Goal: Use online tool/utility: Utilize a website feature to perform a specific function

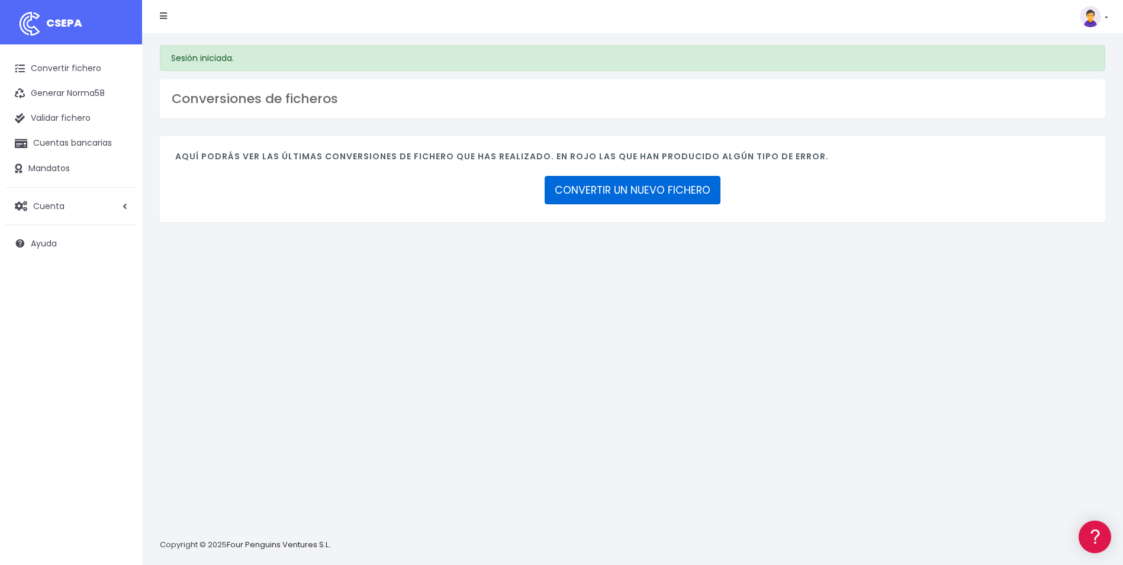
click at [676, 192] on link "CONVERTIR UN NUEVO FICHERO" at bounding box center [633, 190] width 176 height 28
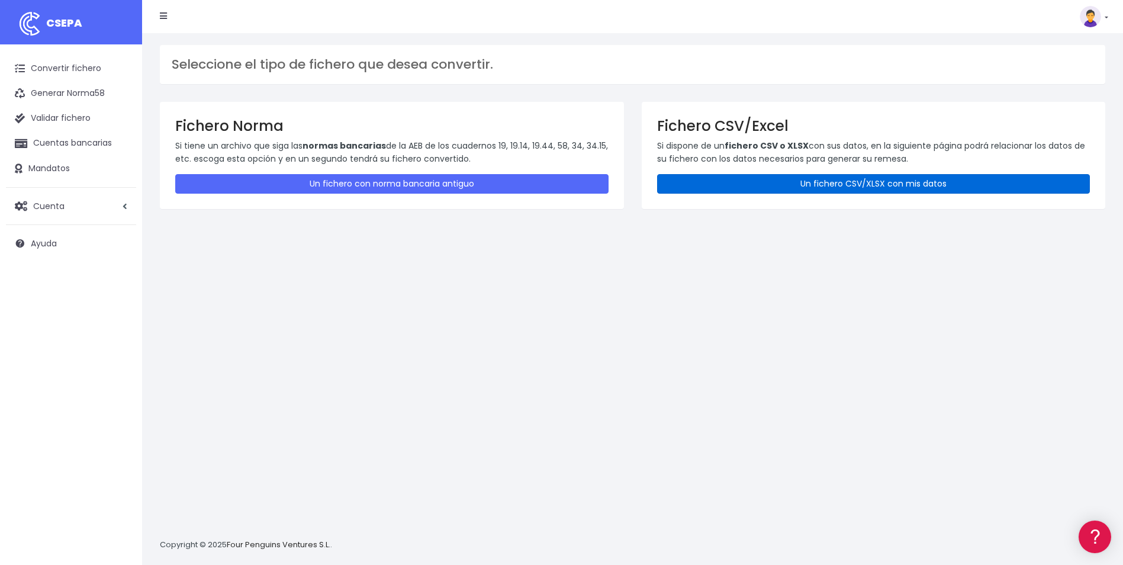
click at [750, 175] on link "Un fichero CSV/XLSX con mis datos" at bounding box center [873, 184] width 433 height 20
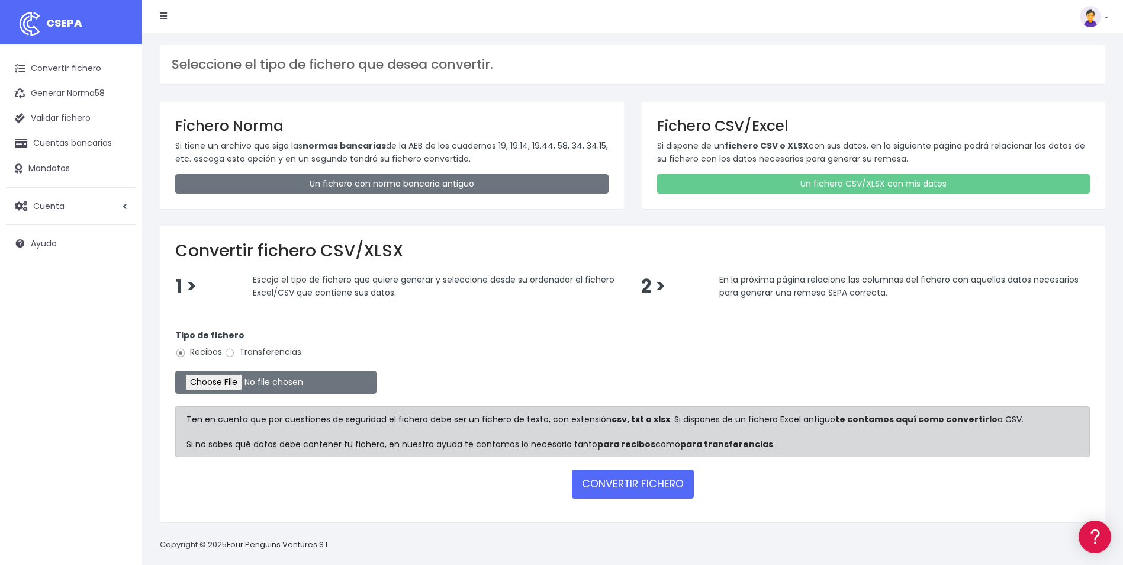
click at [245, 344] on div "Tipo de fichero Recibos Transferencias" at bounding box center [632, 345] width 915 height 33
click at [241, 352] on label "Transferencias" at bounding box center [262, 352] width 77 height 12
click at [235, 352] on input "Transferencias" at bounding box center [229, 353] width 11 height 11
radio input "true"
click at [230, 386] on input "file" at bounding box center [275, 382] width 201 height 23
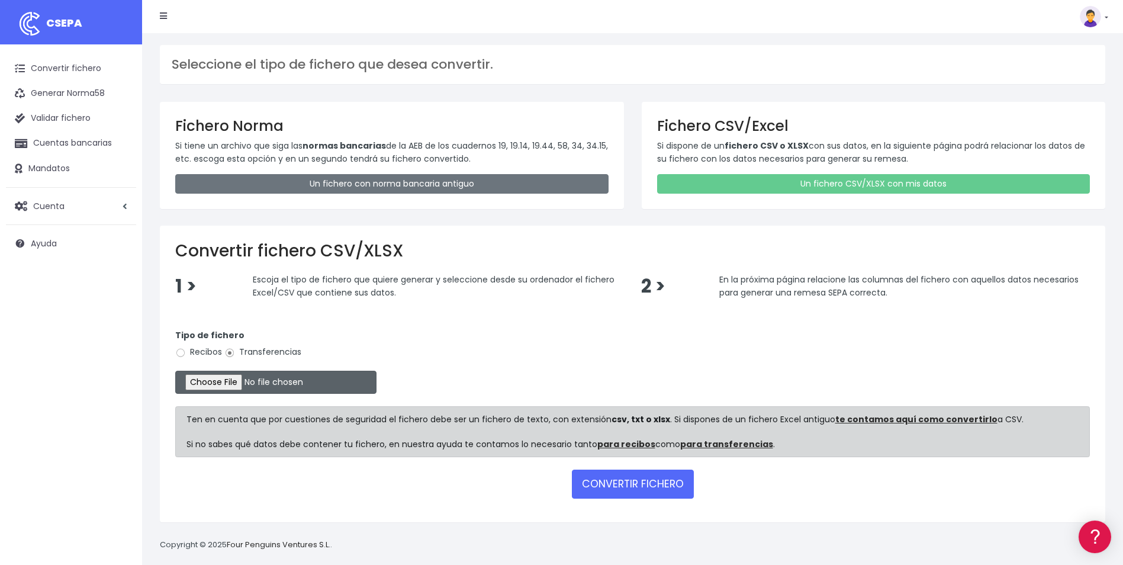
type input "C:\fakepath\Trasferencia Manual SEPA 0534 07.08.2025_0534 8.430,30 ES EUR.csv"
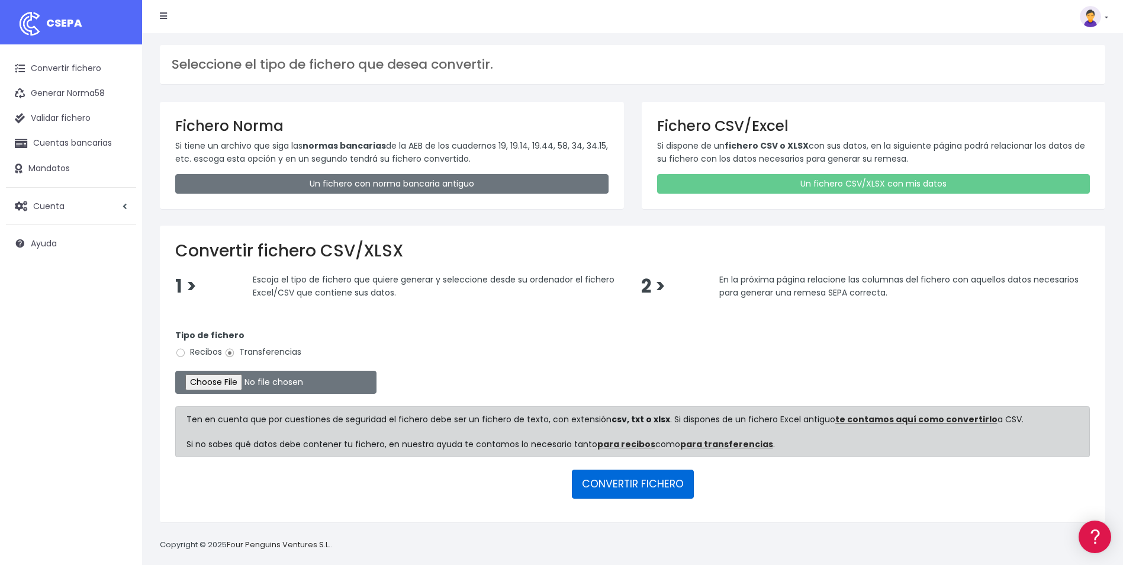
click at [604, 481] on button "CONVERTIR FICHERO" at bounding box center [633, 484] width 122 height 28
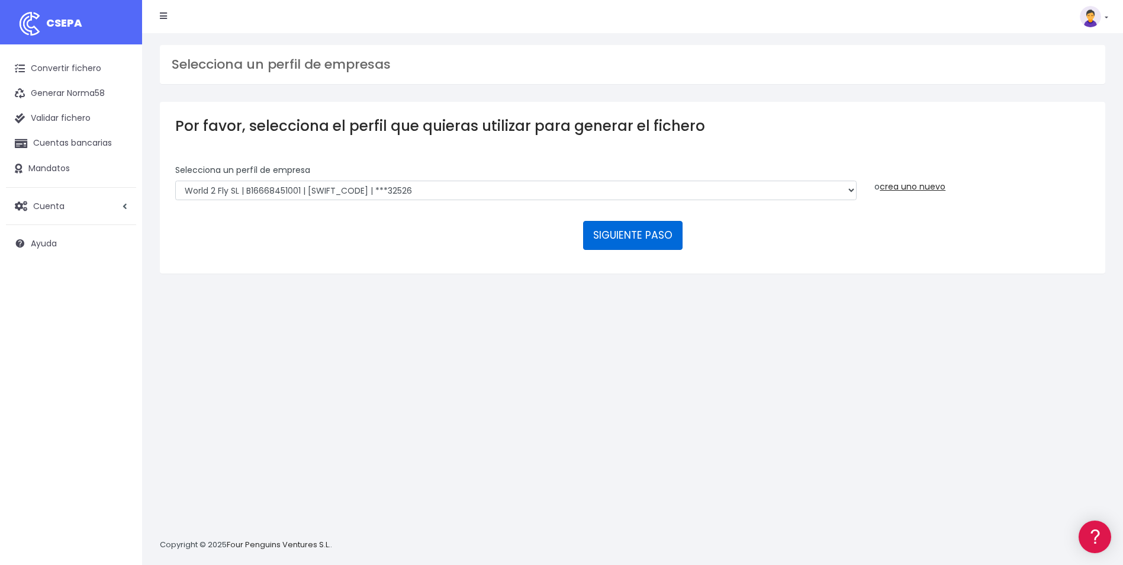
click at [642, 239] on button "SIGUIENTE PASO" at bounding box center [632, 235] width 99 height 28
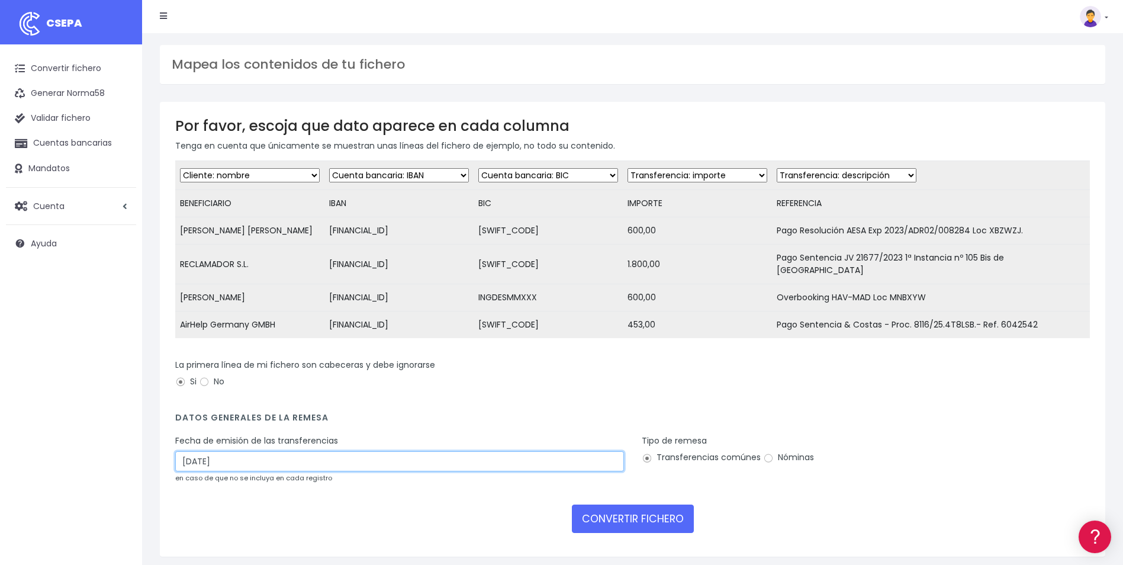
click at [223, 462] on input "16/08/2025" at bounding box center [399, 461] width 449 height 20
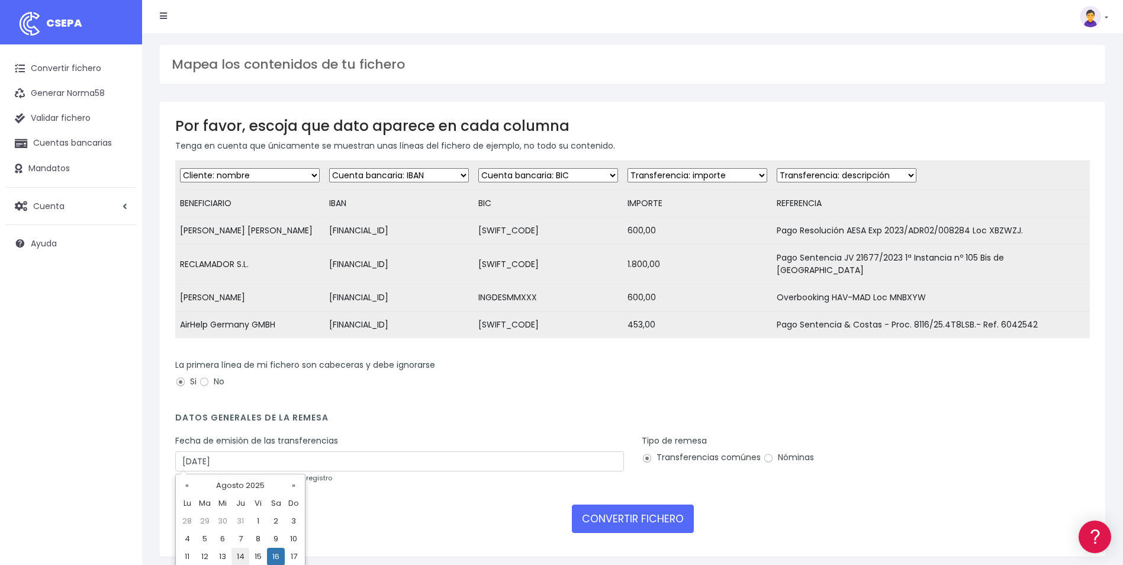
click at [246, 554] on td "14" at bounding box center [241, 557] width 18 height 18
type input "14/08/2025"
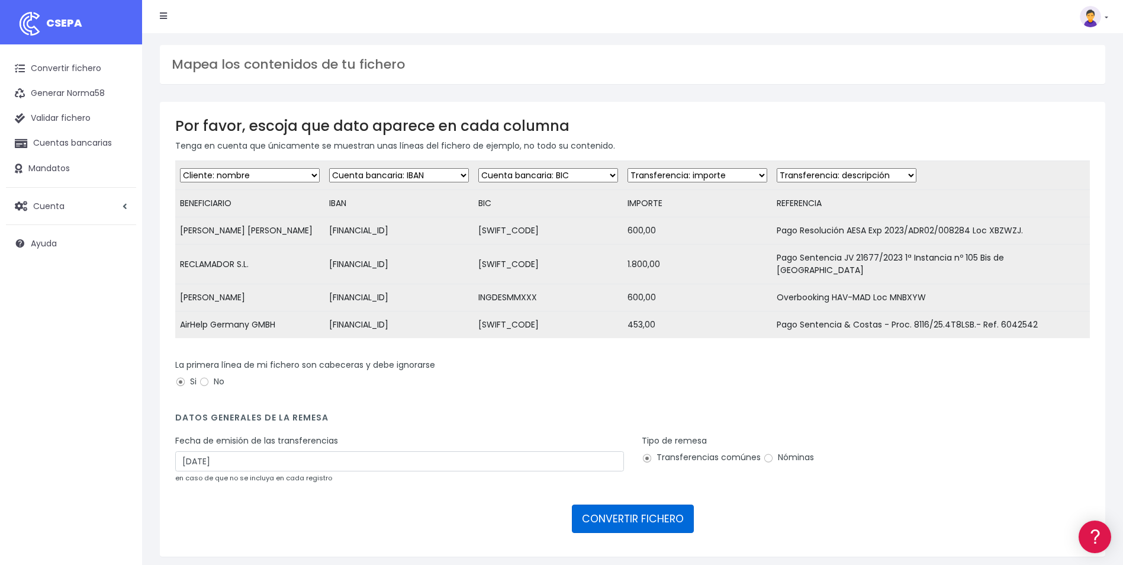
click at [627, 520] on button "CONVERTIR FICHERO" at bounding box center [633, 518] width 122 height 28
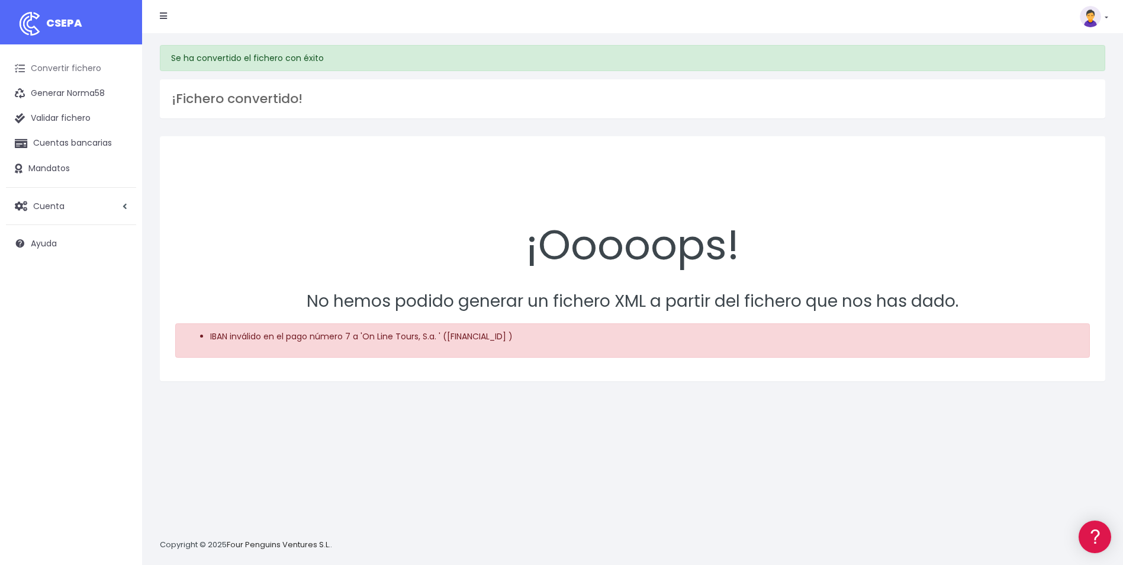
click at [63, 71] on link "Convertir fichero" at bounding box center [71, 68] width 130 height 25
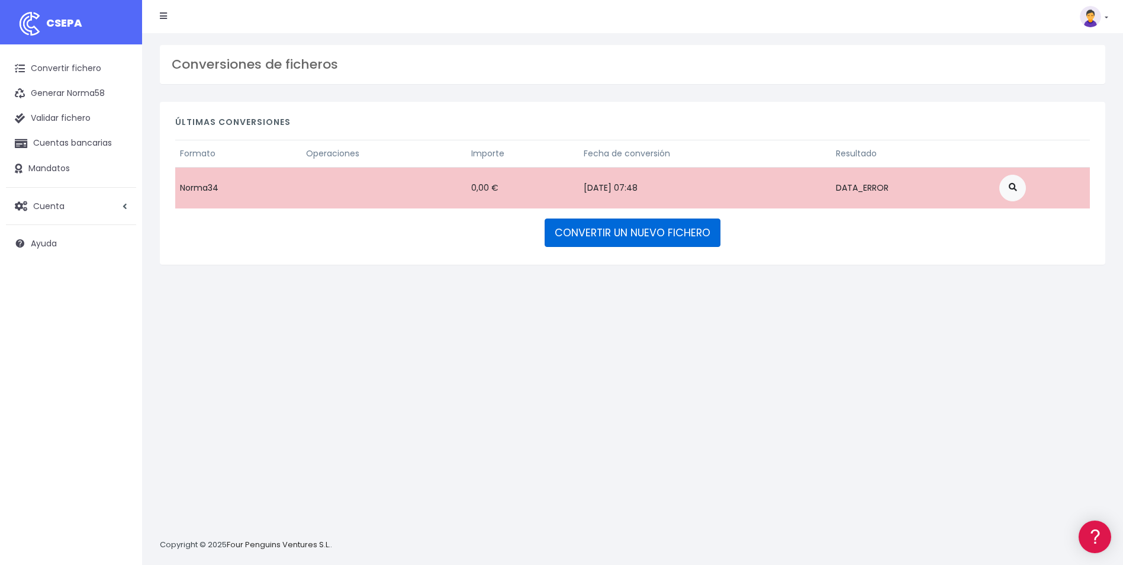
click at [581, 230] on link "CONVERTIR UN NUEVO FICHERO" at bounding box center [633, 232] width 176 height 28
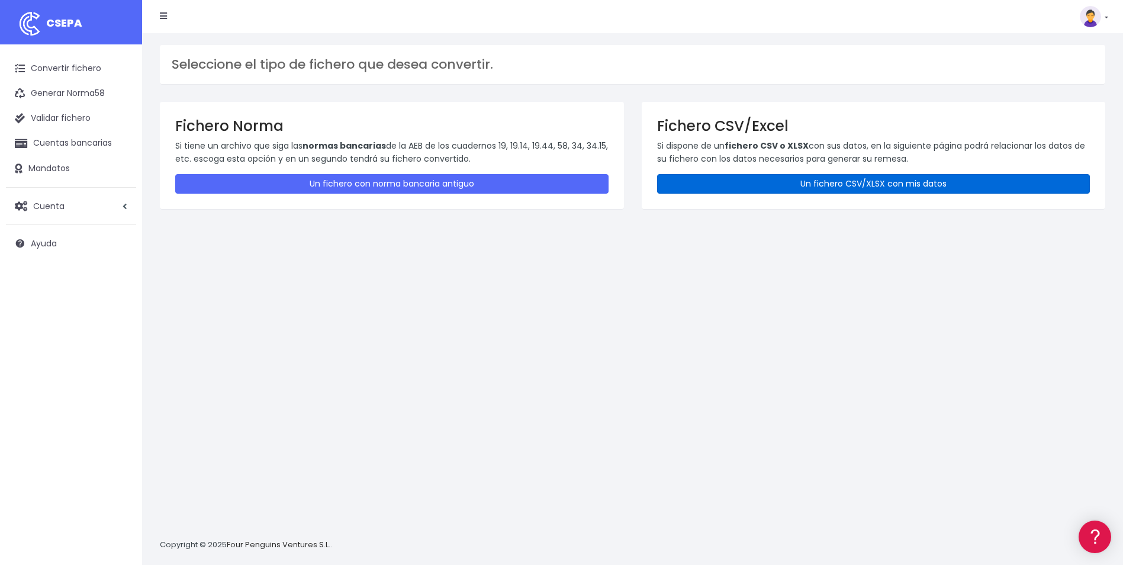
click at [817, 181] on link "Un fichero CSV/XLSX con mis datos" at bounding box center [873, 184] width 433 height 20
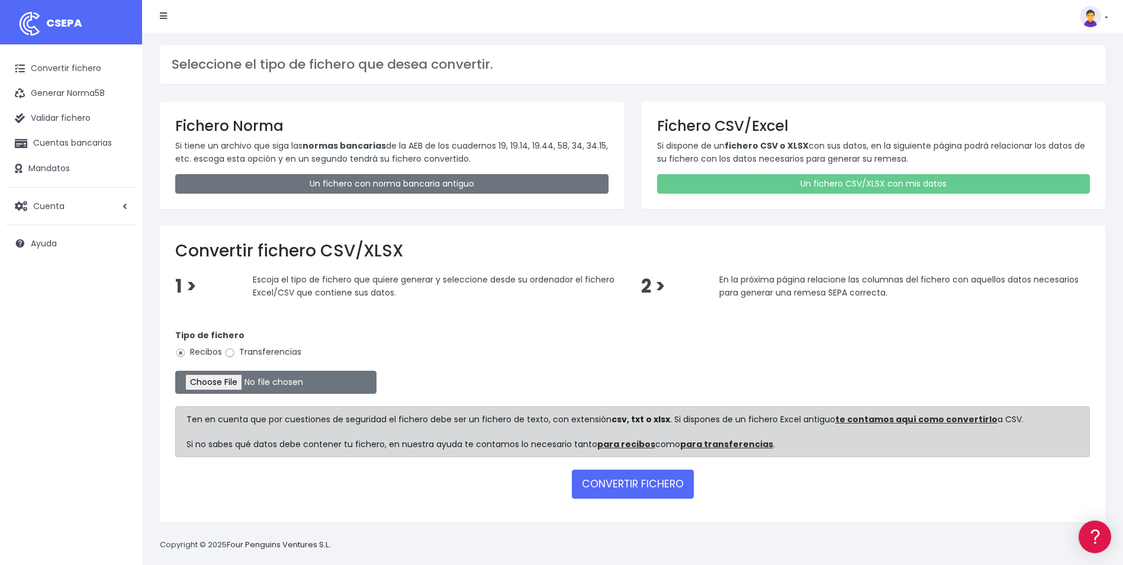
click at [230, 352] on input "Transferencias" at bounding box center [229, 353] width 11 height 11
radio input "true"
click at [226, 376] on input "file" at bounding box center [275, 382] width 201 height 23
type input "C:\fakepath\Trasferencia Manual SEPA 0534 07.08.2025_0534 8.430,30 ES EUR.csv"
click at [619, 484] on button "CONVERTIR FICHERO" at bounding box center [633, 484] width 122 height 28
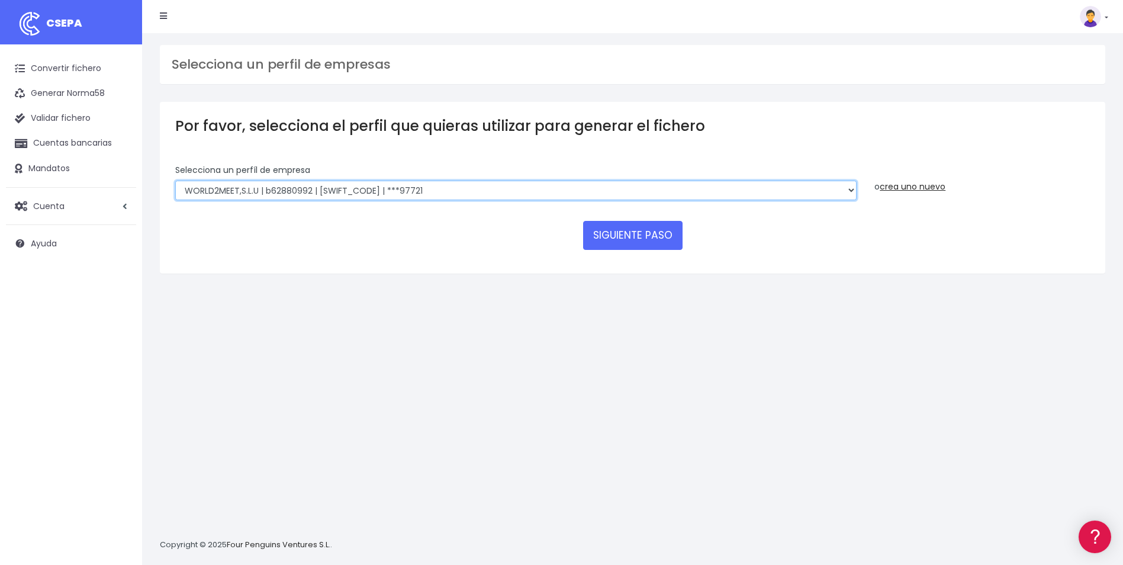
click at [486, 187] on select "WORLD2MEET,S.L.U | b62880992 | BSABESBBXXX | ***97721 World 2 Meet SLU | B62880…" at bounding box center [516, 191] width 682 height 20
select select "563"
click at [175, 181] on select "WORLD2MEET,S.L.U | b62880992 | BSABESBBXXX | ***97721 World 2 Meet SLU | B62880…" at bounding box center [516, 191] width 682 height 20
click at [602, 247] on button "SIGUIENTE PASO" at bounding box center [632, 235] width 99 height 28
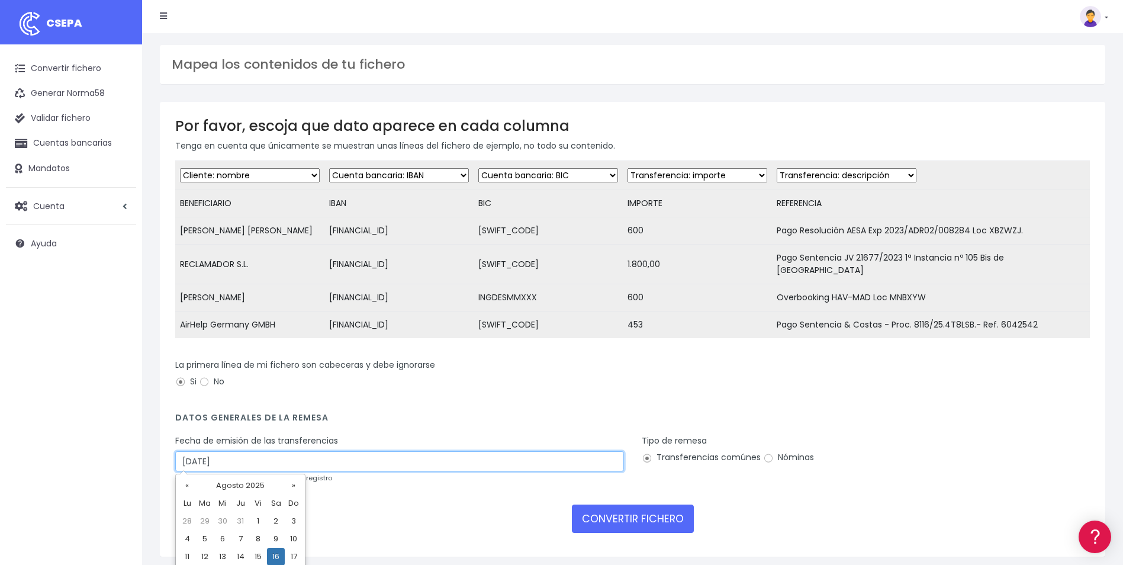
click at [239, 462] on input "[DATE]" at bounding box center [399, 461] width 449 height 20
click at [237, 560] on td "14" at bounding box center [241, 557] width 18 height 18
type input "14/08/2025"
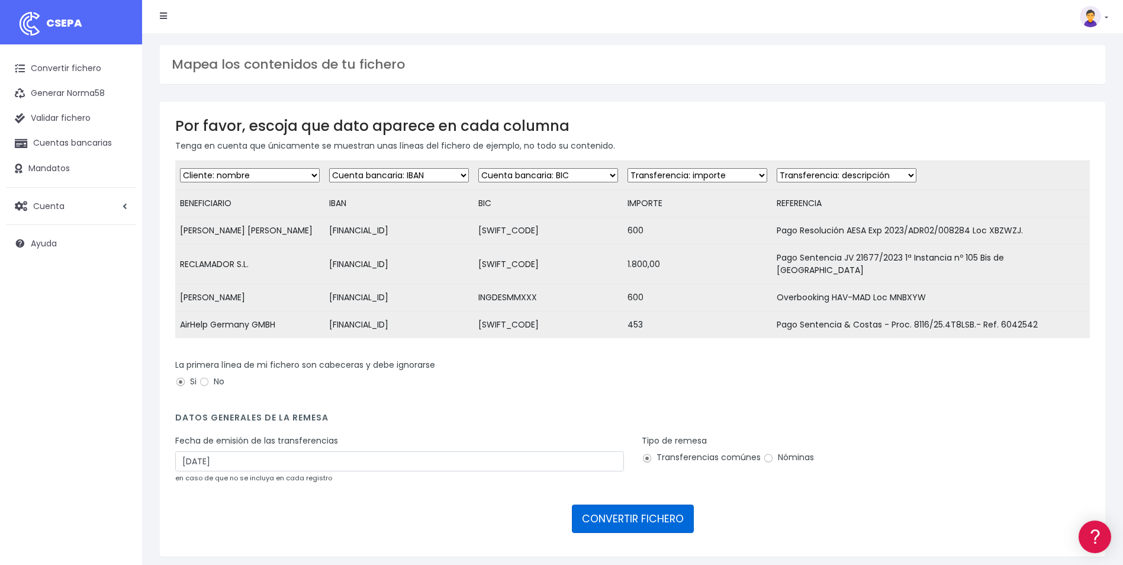
click at [586, 523] on button "CONVERTIR FICHERO" at bounding box center [633, 518] width 122 height 28
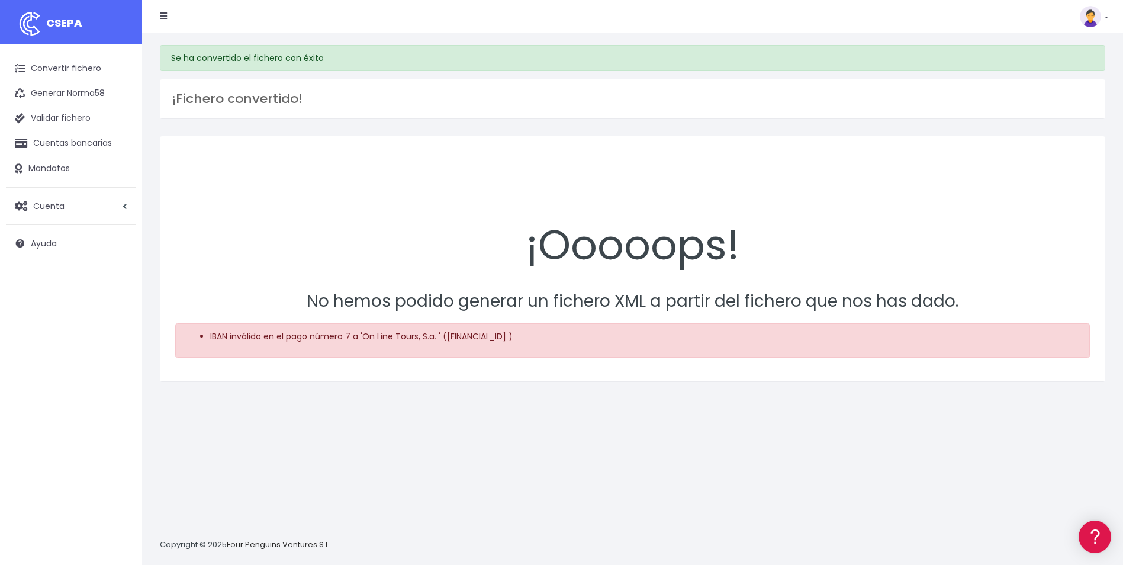
click at [649, 291] on p "No hemos podido generar un fichero XML a partir del fichero que nos has dado." at bounding box center [632, 301] width 915 height 27
click at [81, 78] on link "Convertir fichero" at bounding box center [71, 68] width 130 height 25
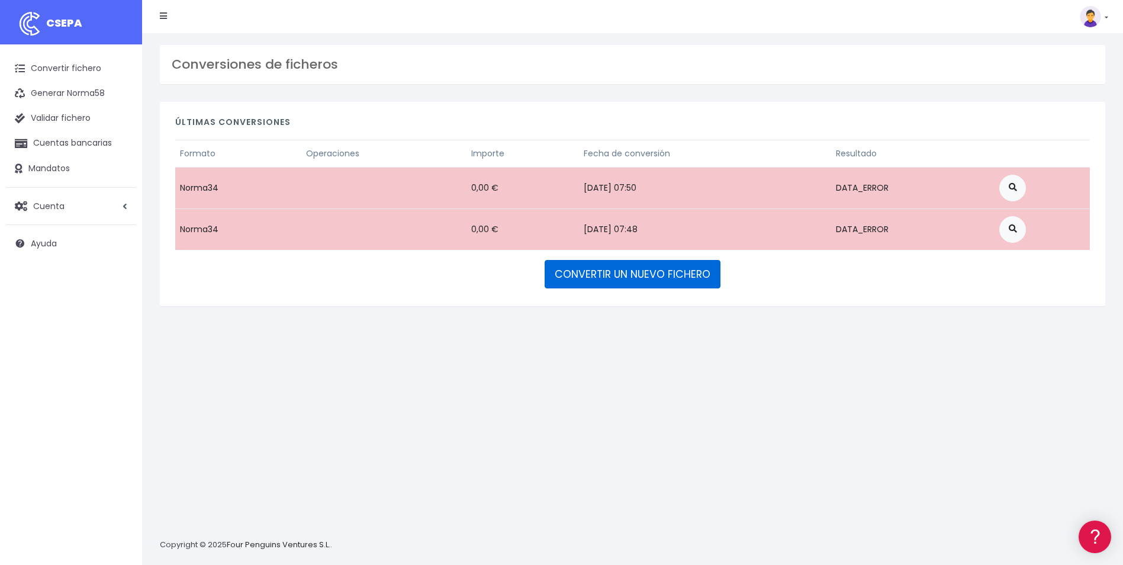
click at [580, 275] on link "CONVERTIR UN NUEVO FICHERO" at bounding box center [633, 274] width 176 height 28
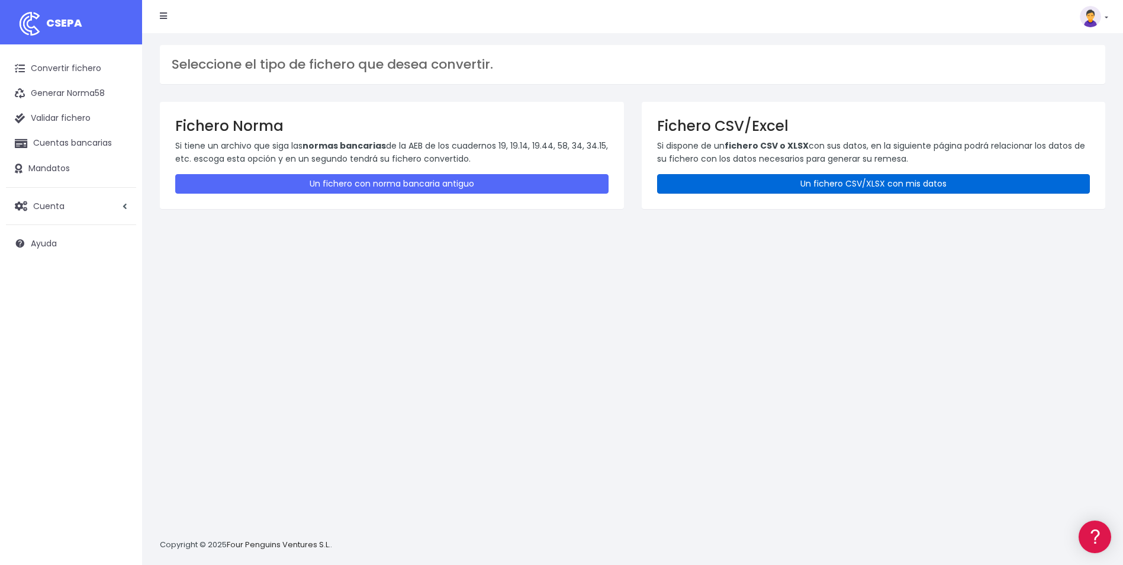
click at [745, 187] on link "Un fichero CSV/XLSX con mis datos" at bounding box center [873, 184] width 433 height 20
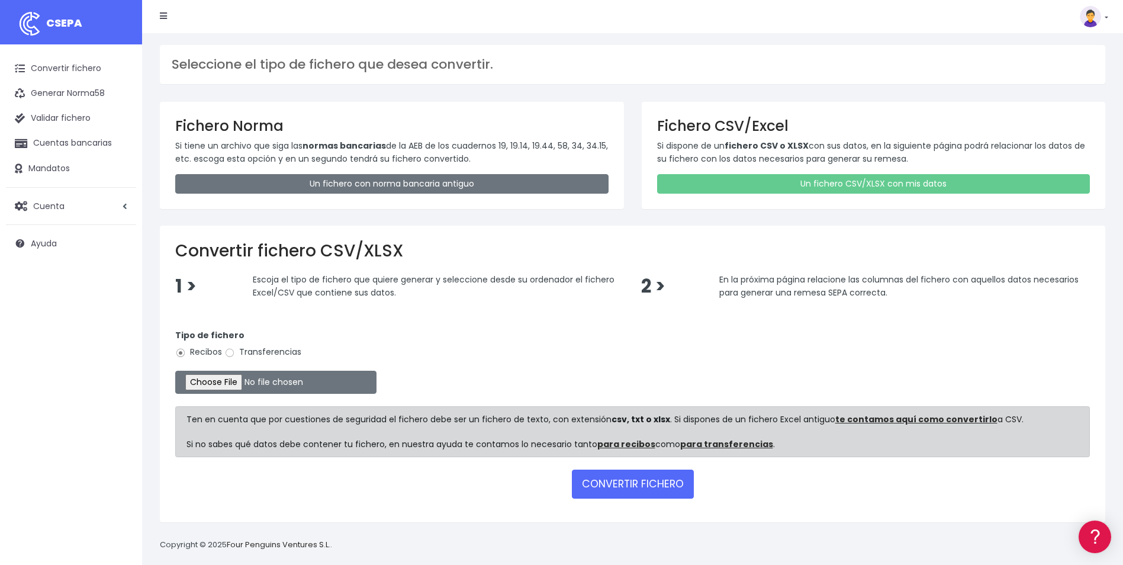
click at [237, 354] on label "Transferencias" at bounding box center [262, 352] width 77 height 12
click at [235, 354] on input "Transferencias" at bounding box center [229, 353] width 11 height 11
radio input "true"
click at [237, 378] on input "file" at bounding box center [275, 382] width 201 height 23
type input "C:\fakepath\Trasferencia Manual SEPA 0534 07.08.2025_0534 8.430,30 ES EUR.csv"
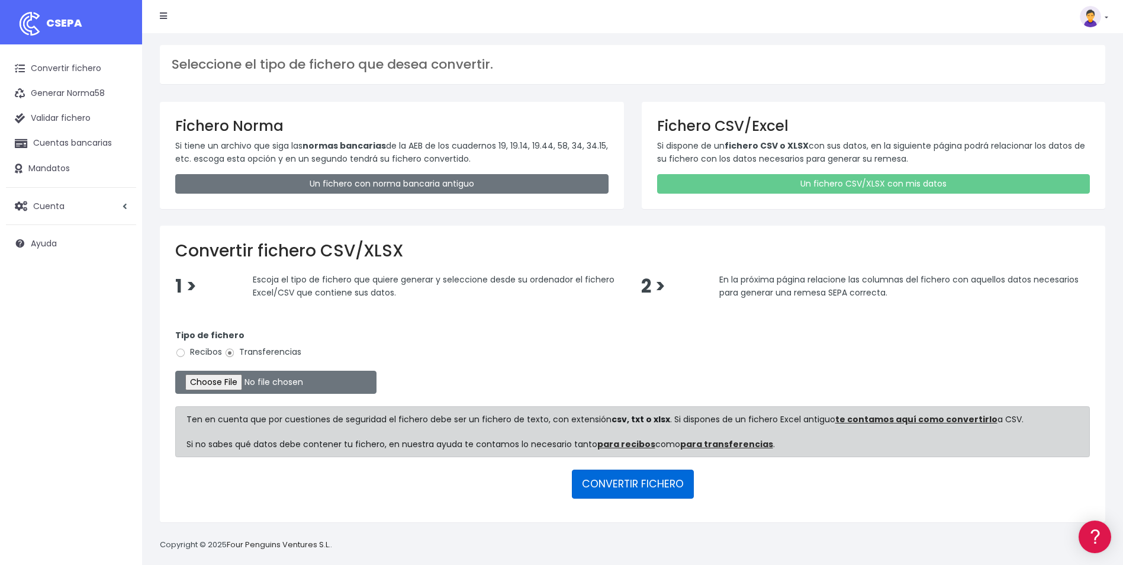
click at [573, 486] on button "CONVERTIR FICHERO" at bounding box center [633, 484] width 122 height 28
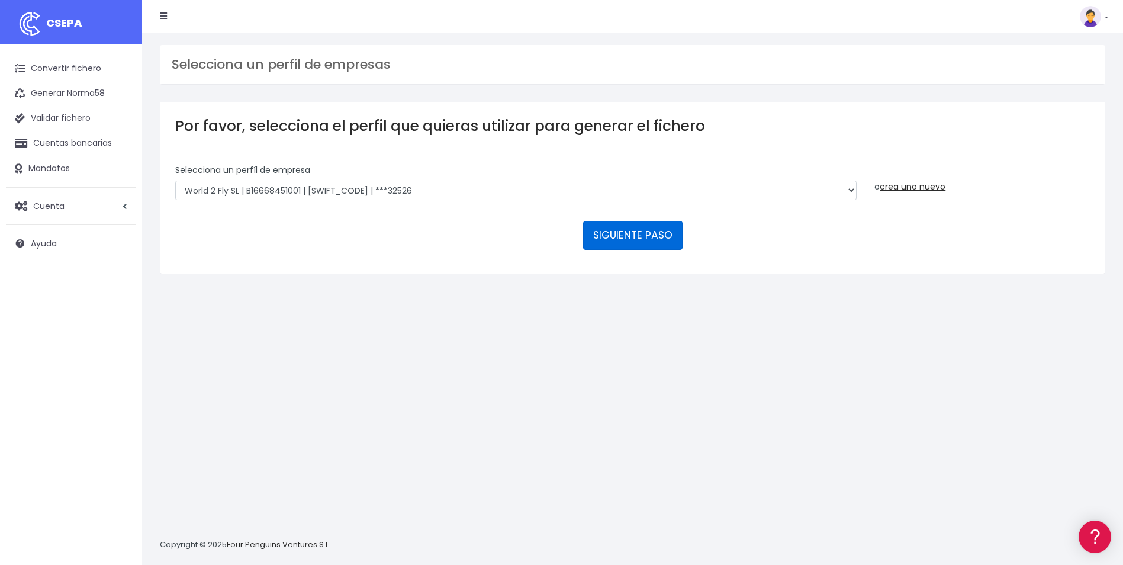
click at [597, 227] on button "SIGUIENTE PASO" at bounding box center [632, 235] width 99 height 28
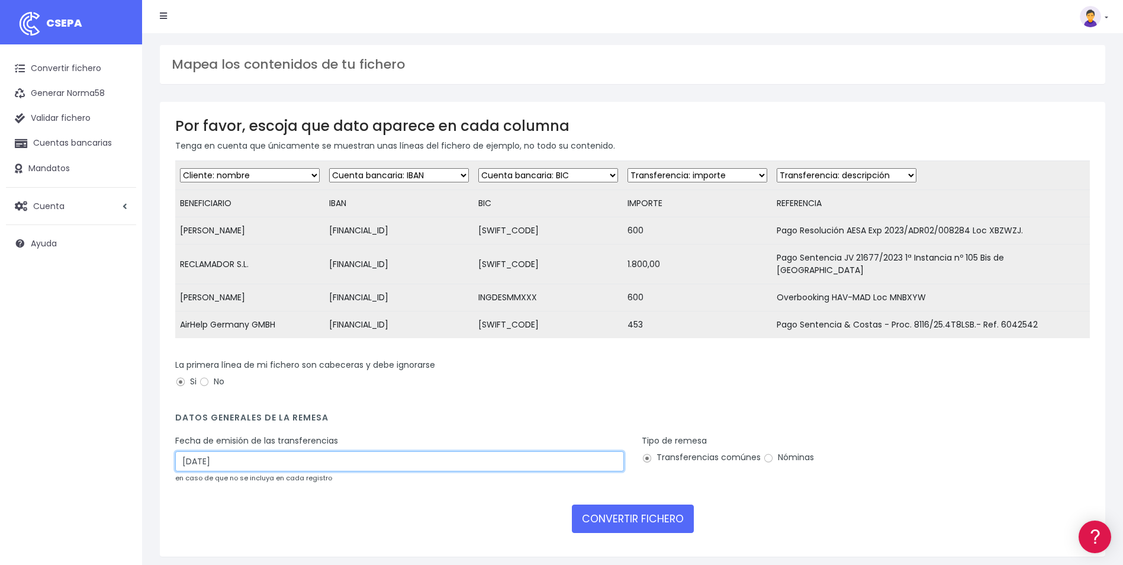
click at [293, 457] on input "[DATE]" at bounding box center [399, 461] width 449 height 20
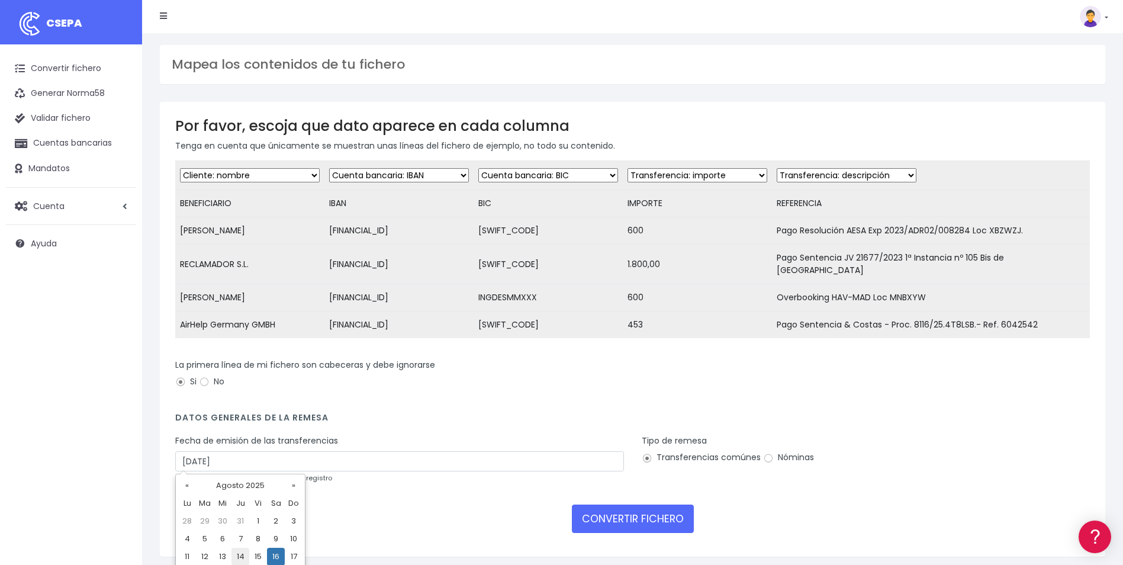
click at [236, 558] on td "14" at bounding box center [241, 557] width 18 height 18
type input "[DATE]"
click at [607, 531] on form "Desechar campo Cliente: nombre Cliente: DNI Cliente: Email Cliente: referencia …" at bounding box center [632, 350] width 915 height 381
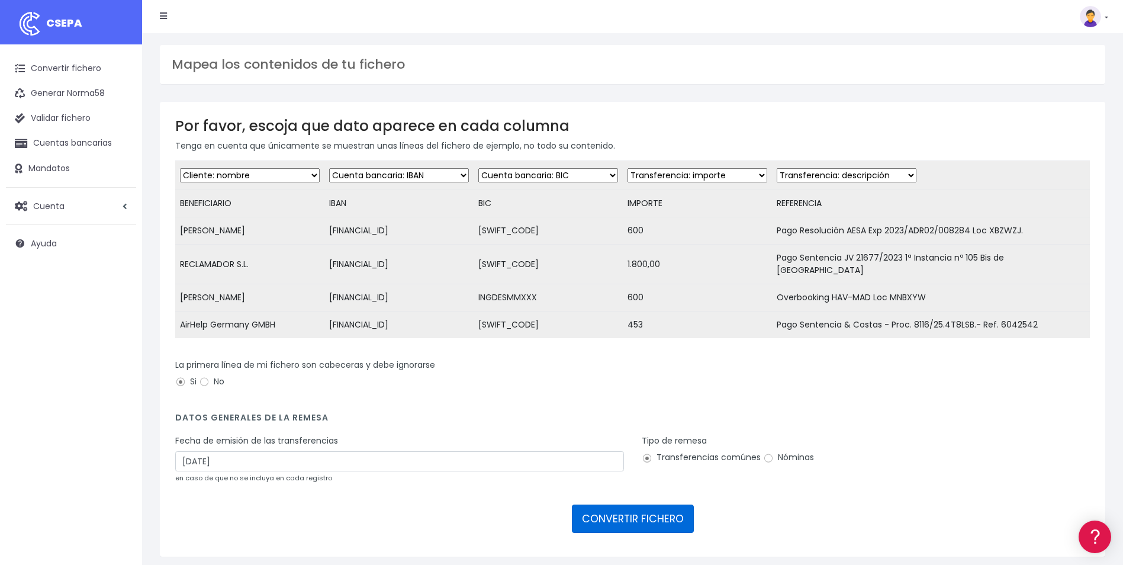
click at [606, 524] on button "CONVERTIR FICHERO" at bounding box center [633, 518] width 122 height 28
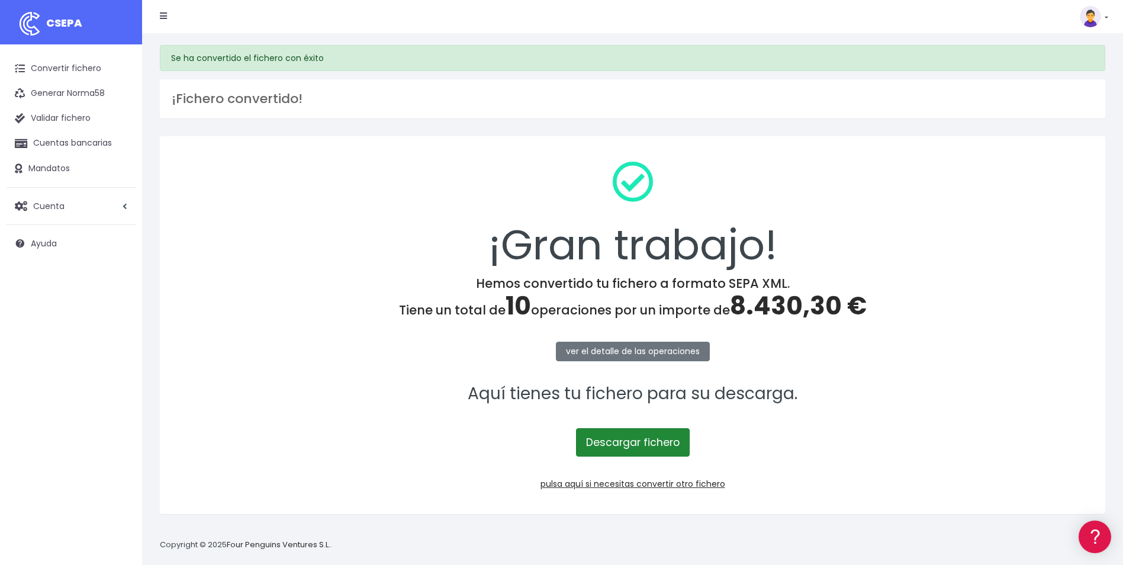
click at [663, 452] on link "Descargar fichero" at bounding box center [633, 442] width 114 height 28
